Goal: Find specific page/section: Locate a particular part of the current website

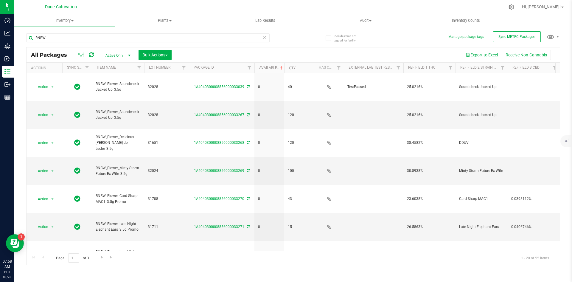
click at [264, 38] on icon at bounding box center [265, 36] width 4 height 7
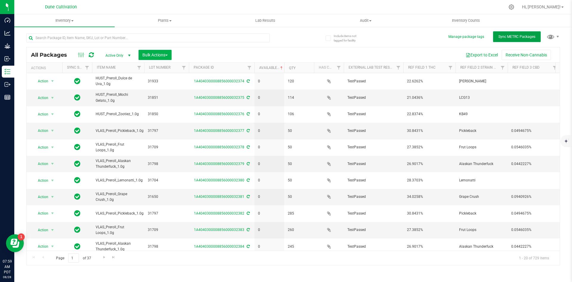
click at [501, 38] on span "Sync METRC Packages" at bounding box center [517, 37] width 37 height 4
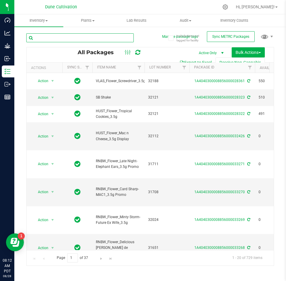
click at [54, 41] on input "text" at bounding box center [79, 37] width 107 height 9
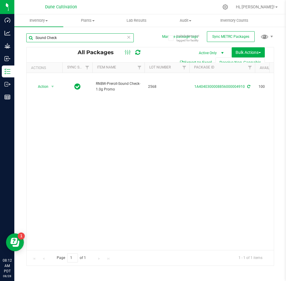
click at [47, 35] on input "Sound Check" at bounding box center [79, 37] width 107 height 9
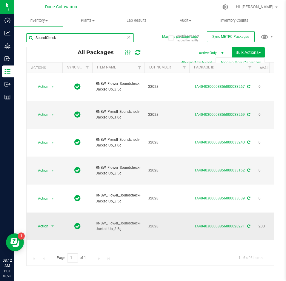
type input "SoundCheck"
drag, startPoint x: 122, startPoint y: 190, endPoint x: 95, endPoint y: 186, distance: 27.4
click at [95, 213] on td "RNBW_Flower_Soundcheck-Jacked Up_3.5g" at bounding box center [118, 227] width 52 height 28
copy span "RNBW_Flower_Soundcheck-Jacked Up_3.5g"
